Goal: Transaction & Acquisition: Book appointment/travel/reservation

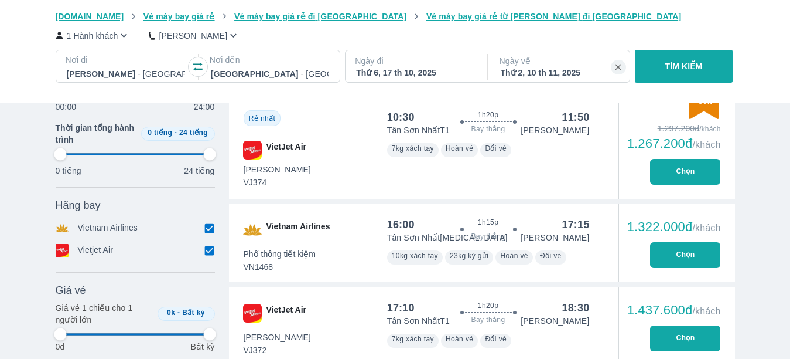
scroll to position [0, 875]
type input "97.9166666666667"
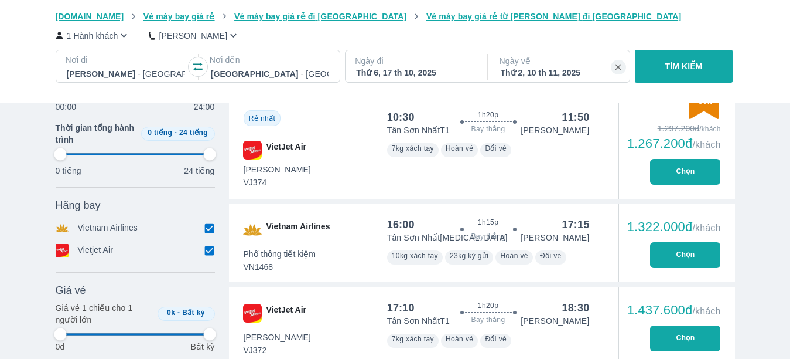
type input "97.9166666666667"
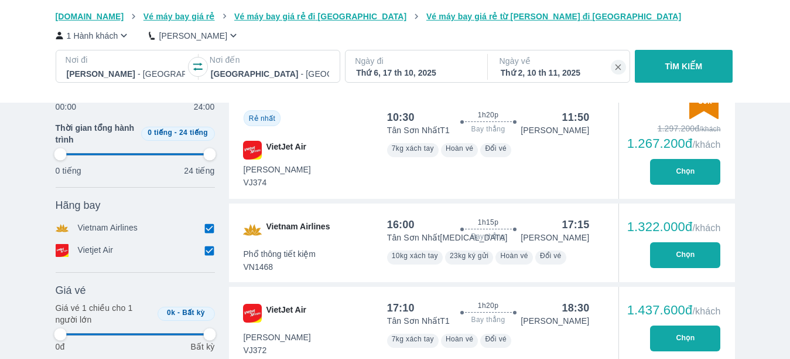
type input "97.9166666666667"
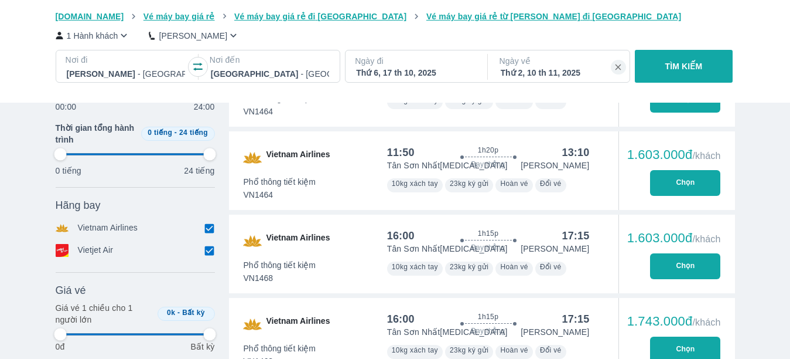
type input "97.9166666666667"
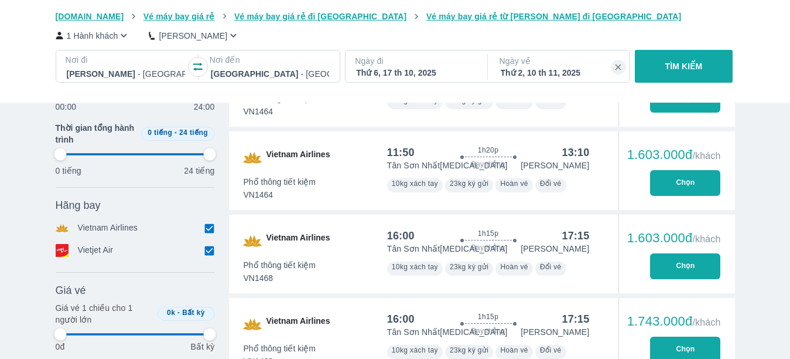
type input "97.9166666666667"
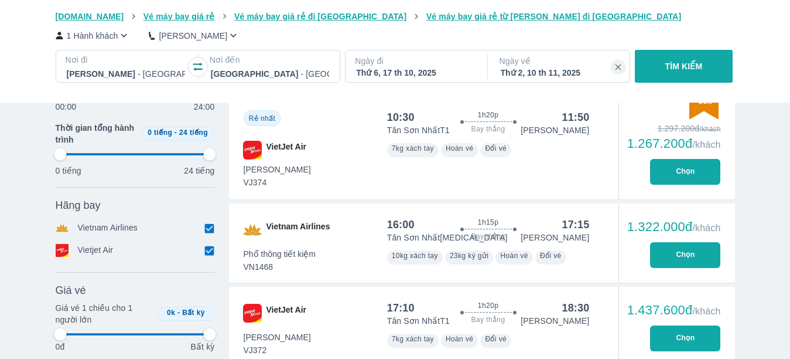
type input "97.9166666666667"
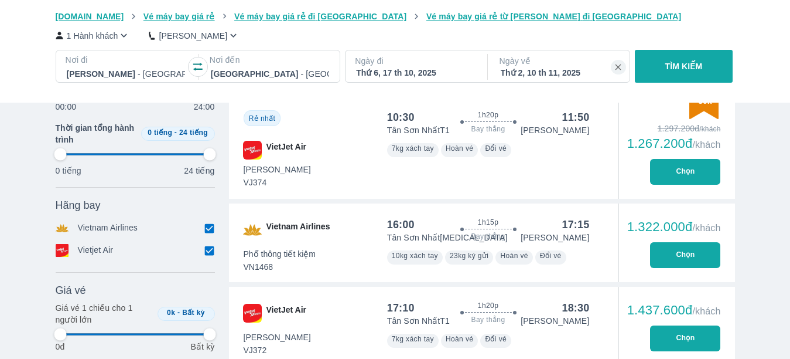
type input "97.9166666666667"
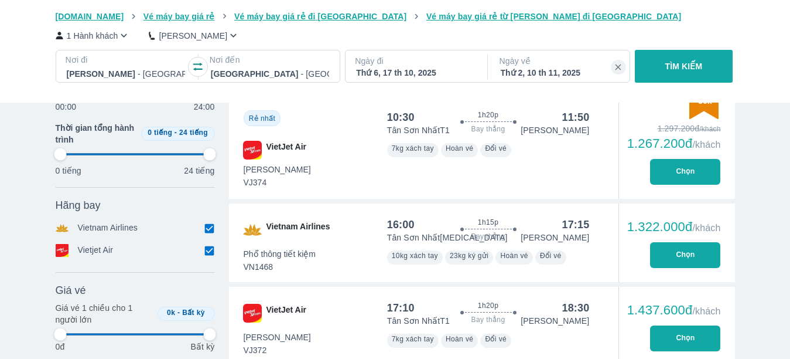
type input "97.9166666666667"
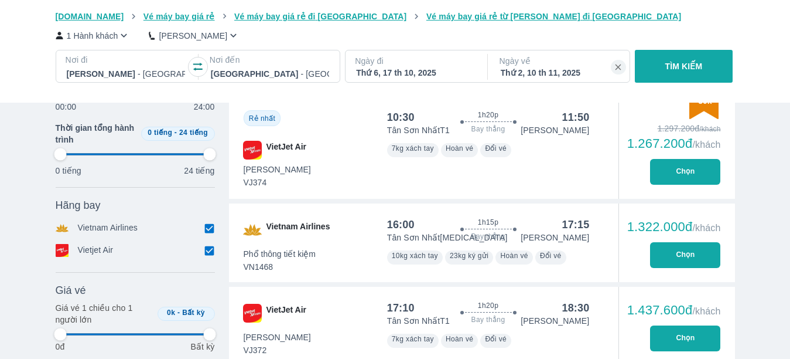
type input "97.9166666666667"
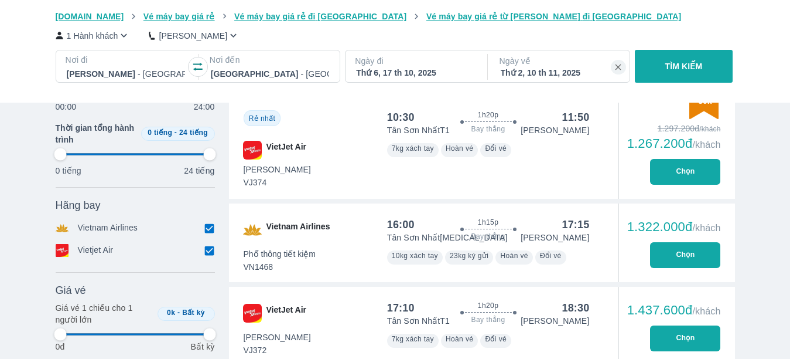
type input "97.9166666666667"
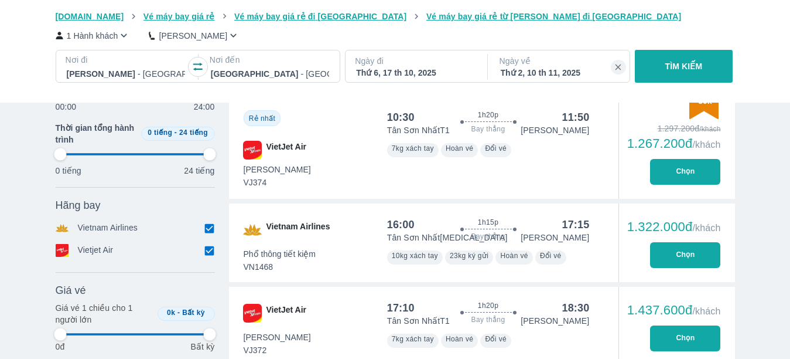
type input "97.9166666666667"
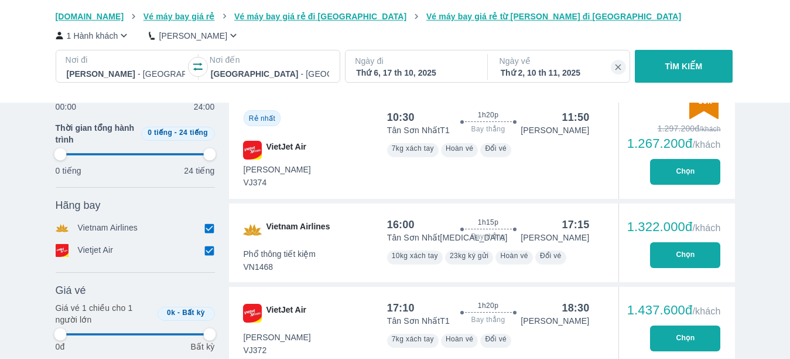
type input "97.9166666666667"
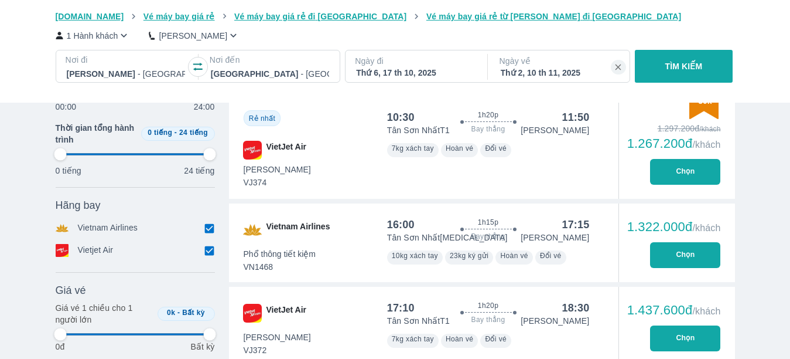
type input "97.9166666666667"
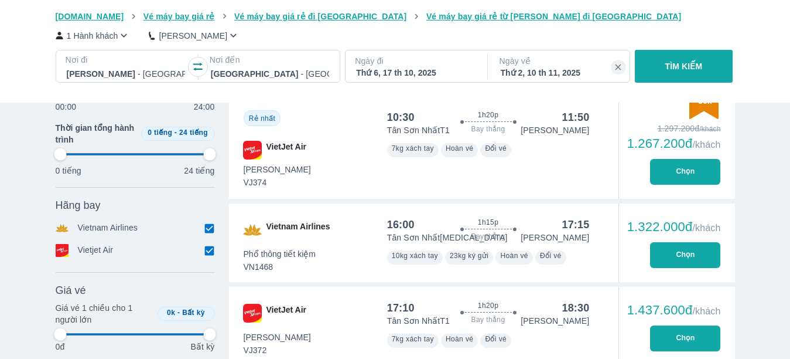
type input "97.9166666666667"
